Goal: Navigation & Orientation: Find specific page/section

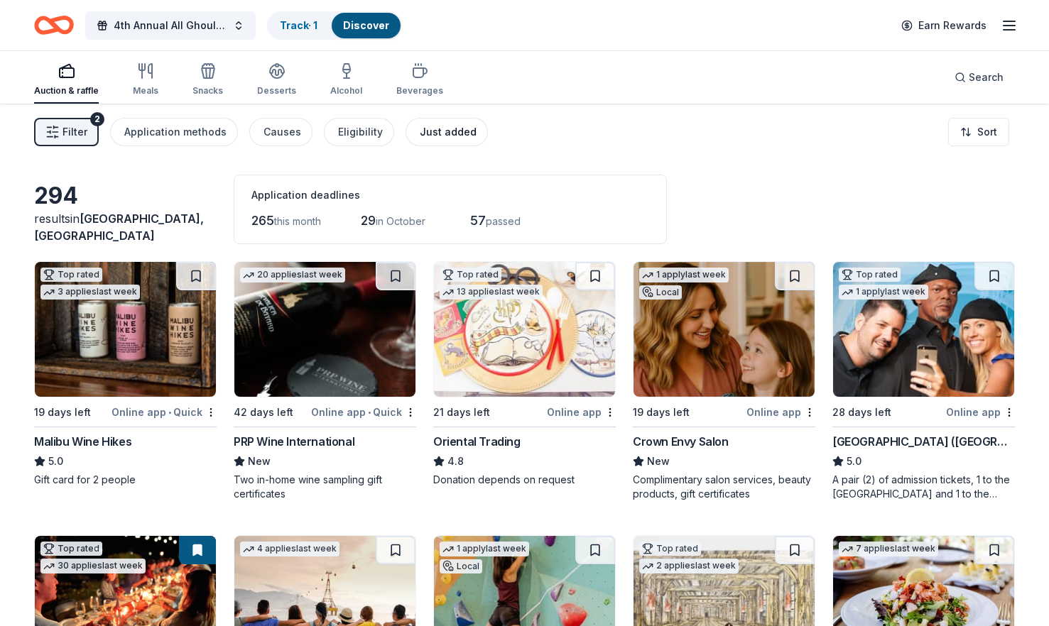
click at [443, 126] on div "Just added" at bounding box center [448, 132] width 57 height 17
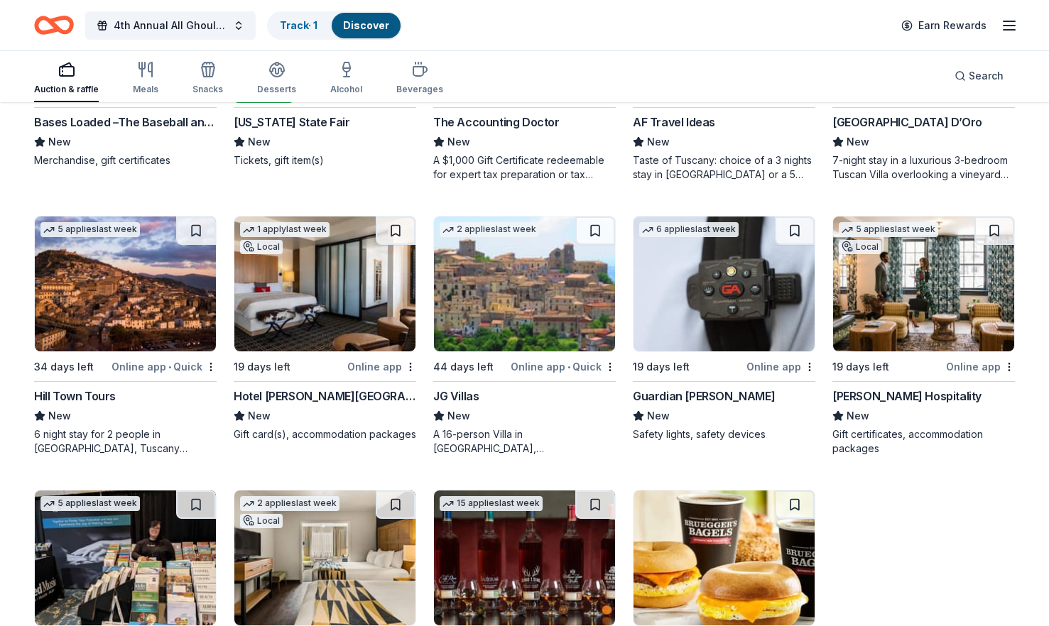
scroll to position [726, 0]
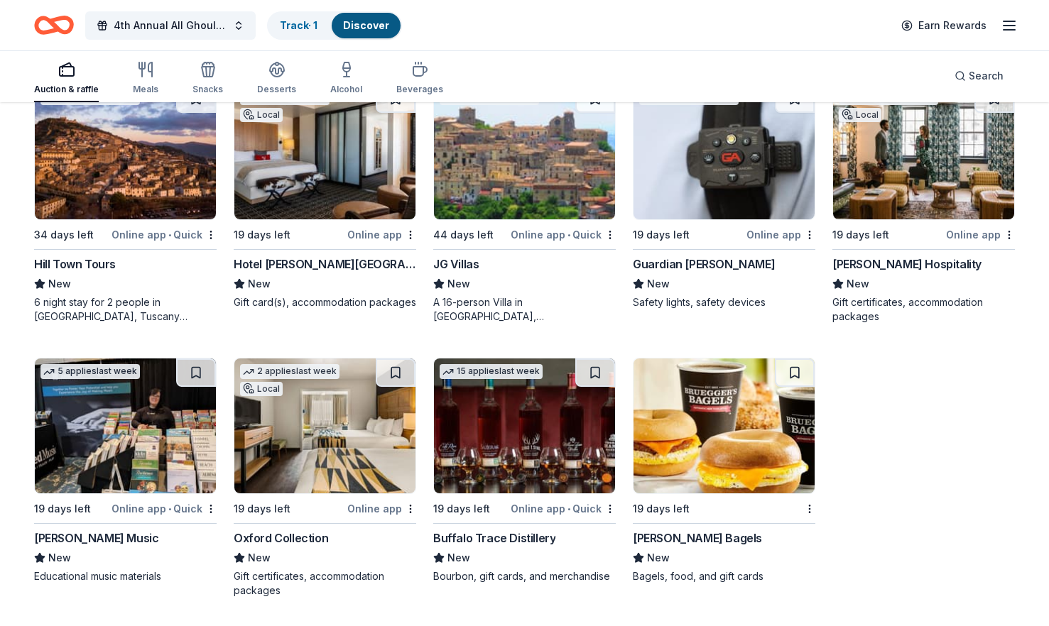
click at [297, 455] on img at bounding box center [324, 426] width 181 height 135
